Goal: Task Accomplishment & Management: Use online tool/utility

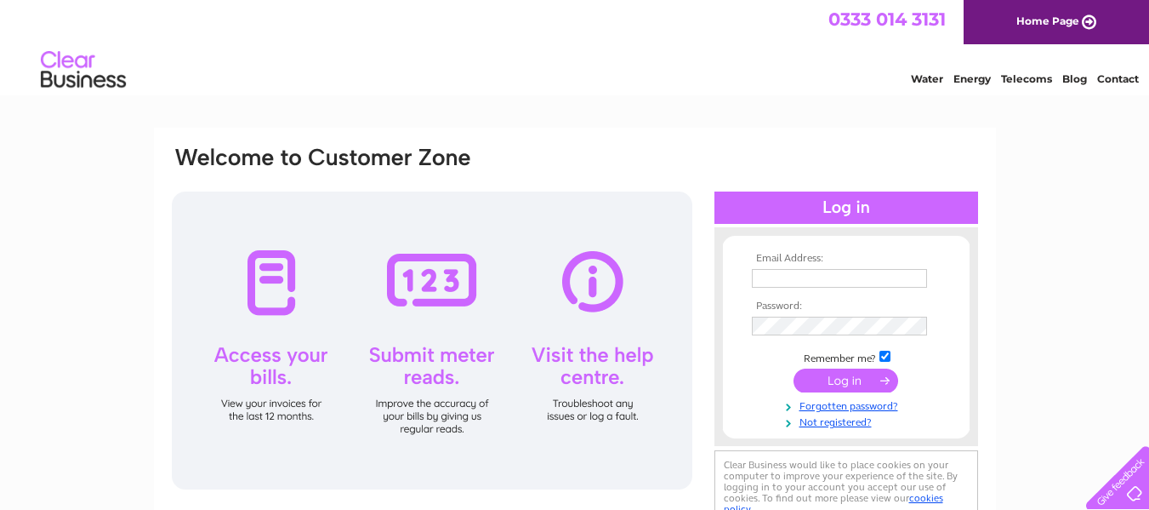
type input "info@premieraberdeen.co.uk"
click at [852, 375] on input "submit" at bounding box center [846, 380] width 105 height 24
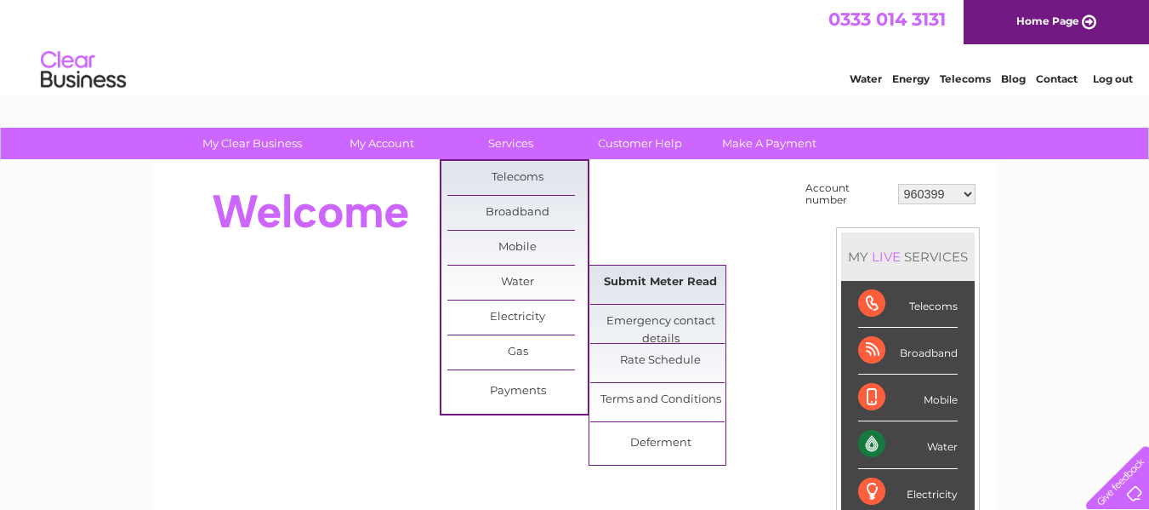
click at [637, 272] on link "Submit Meter Read" at bounding box center [660, 282] width 140 height 34
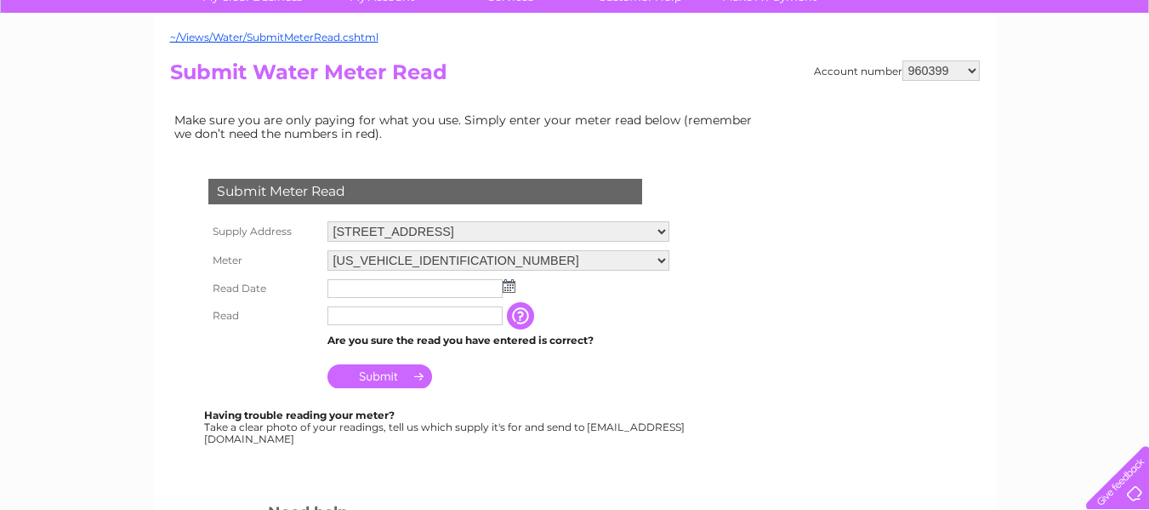
scroll to position [170, 0]
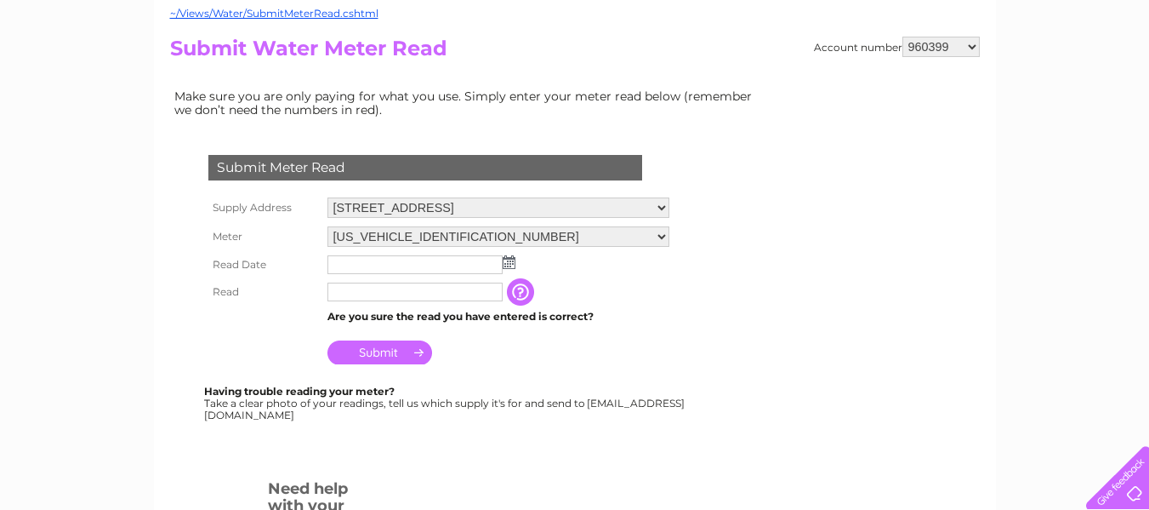
click at [504, 261] on img at bounding box center [509, 262] width 13 height 14
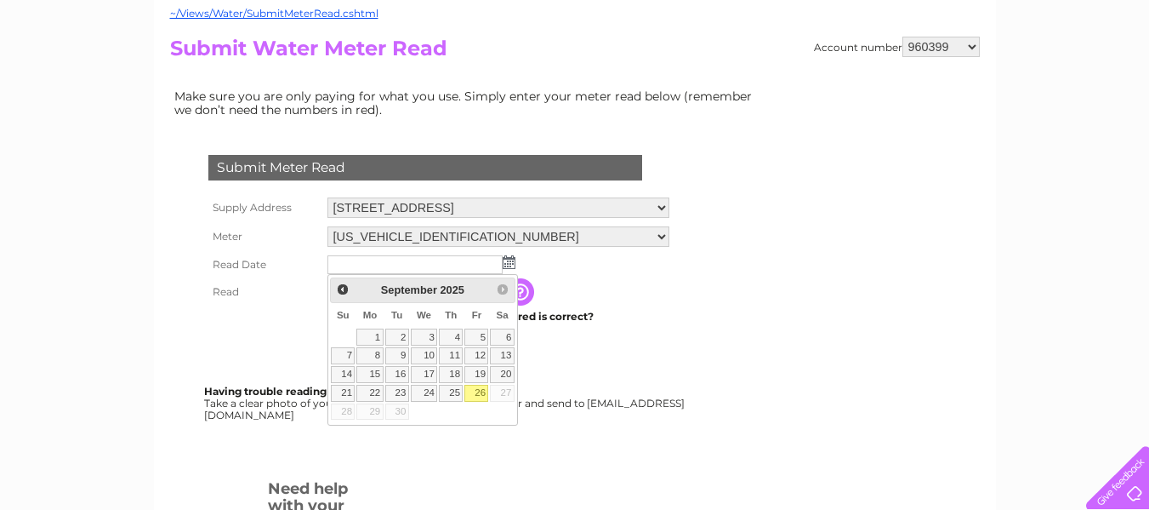
click at [478, 391] on link "26" at bounding box center [476, 392] width 24 height 17
type input "[DATE]"
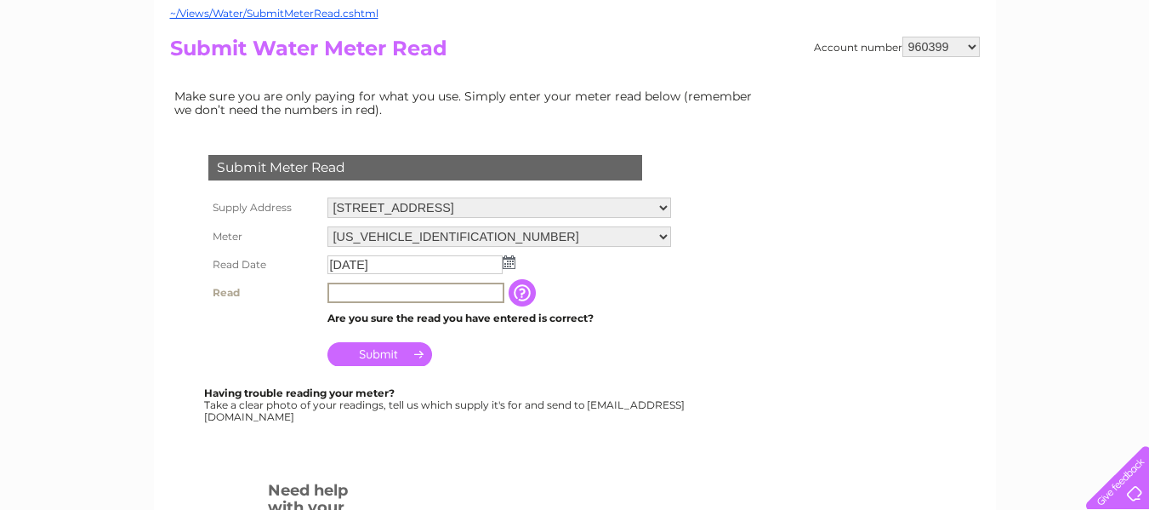
click at [406, 292] on input "text" at bounding box center [415, 292] width 177 height 20
type input "475"
click at [390, 351] on input "Submit" at bounding box center [379, 352] width 105 height 24
